Goal: Navigation & Orientation: Find specific page/section

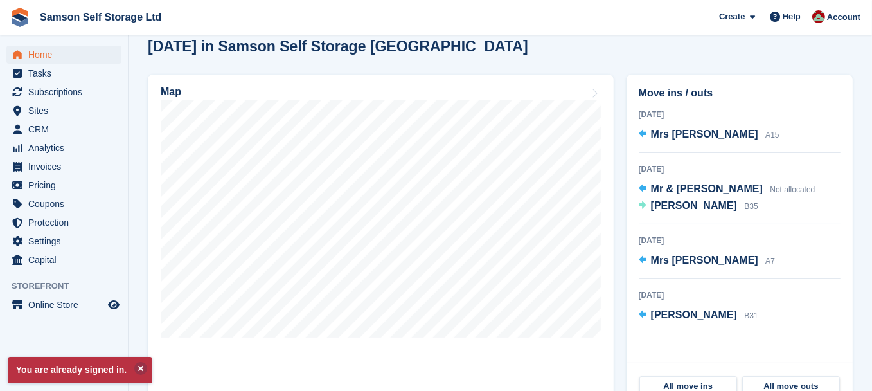
scroll to position [374, 0]
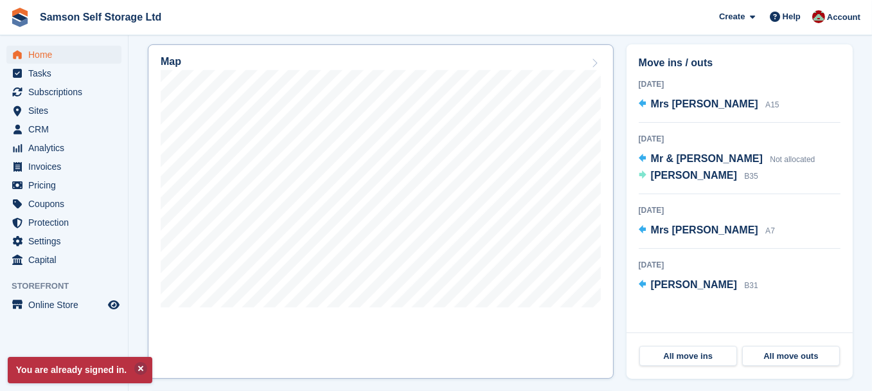
click at [288, 64] on div "Map" at bounding box center [381, 63] width 440 height 14
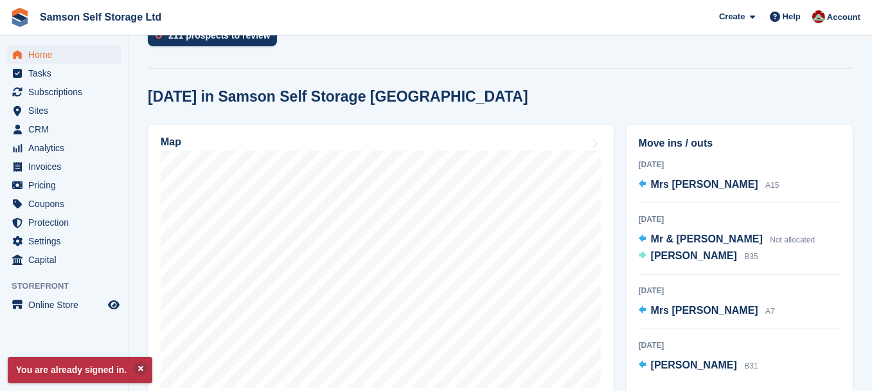
scroll to position [312, 0]
